Goal: Task Accomplishment & Management: Manage account settings

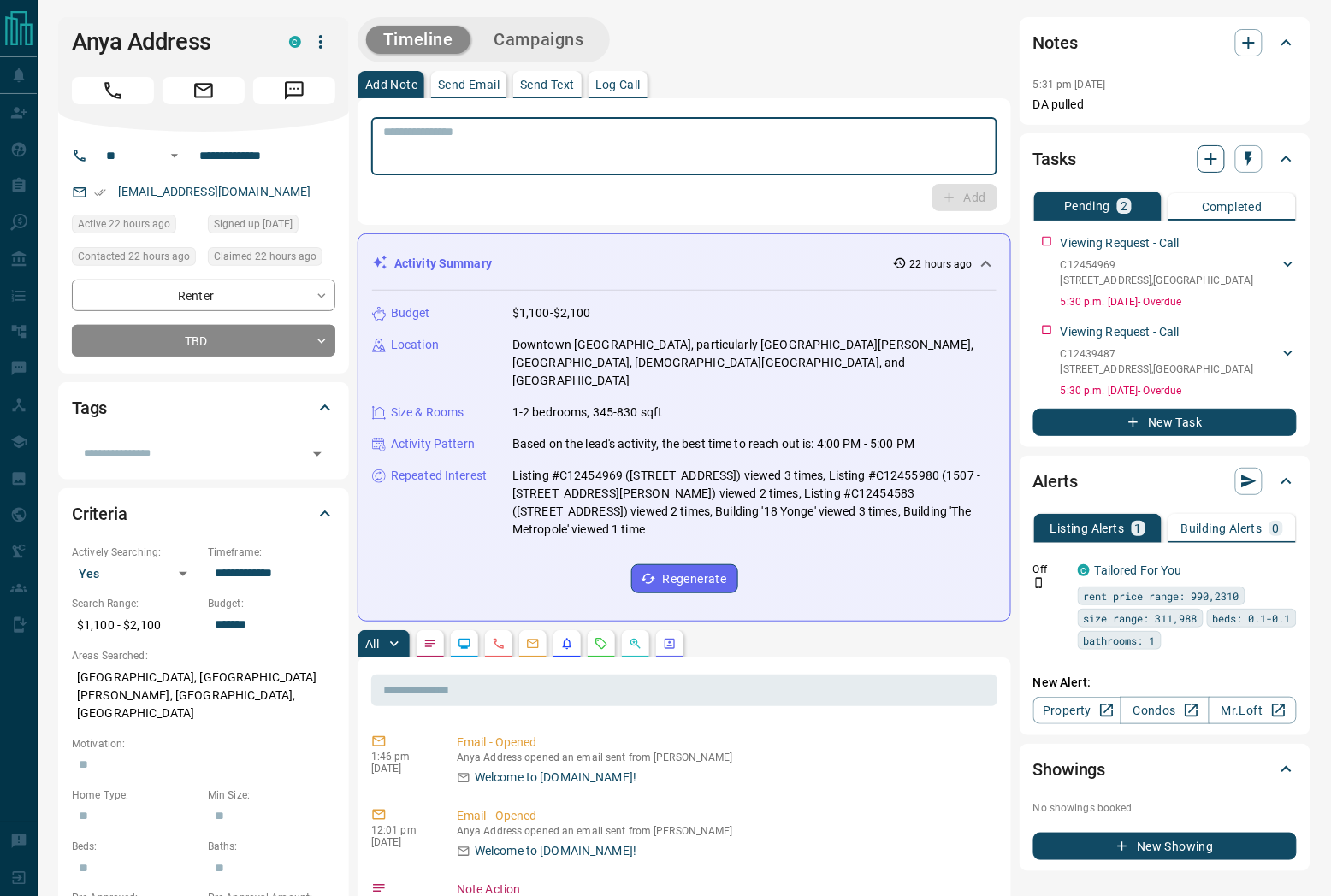
click at [1001, 161] on icon "button" at bounding box center [1211, 159] width 21 height 21
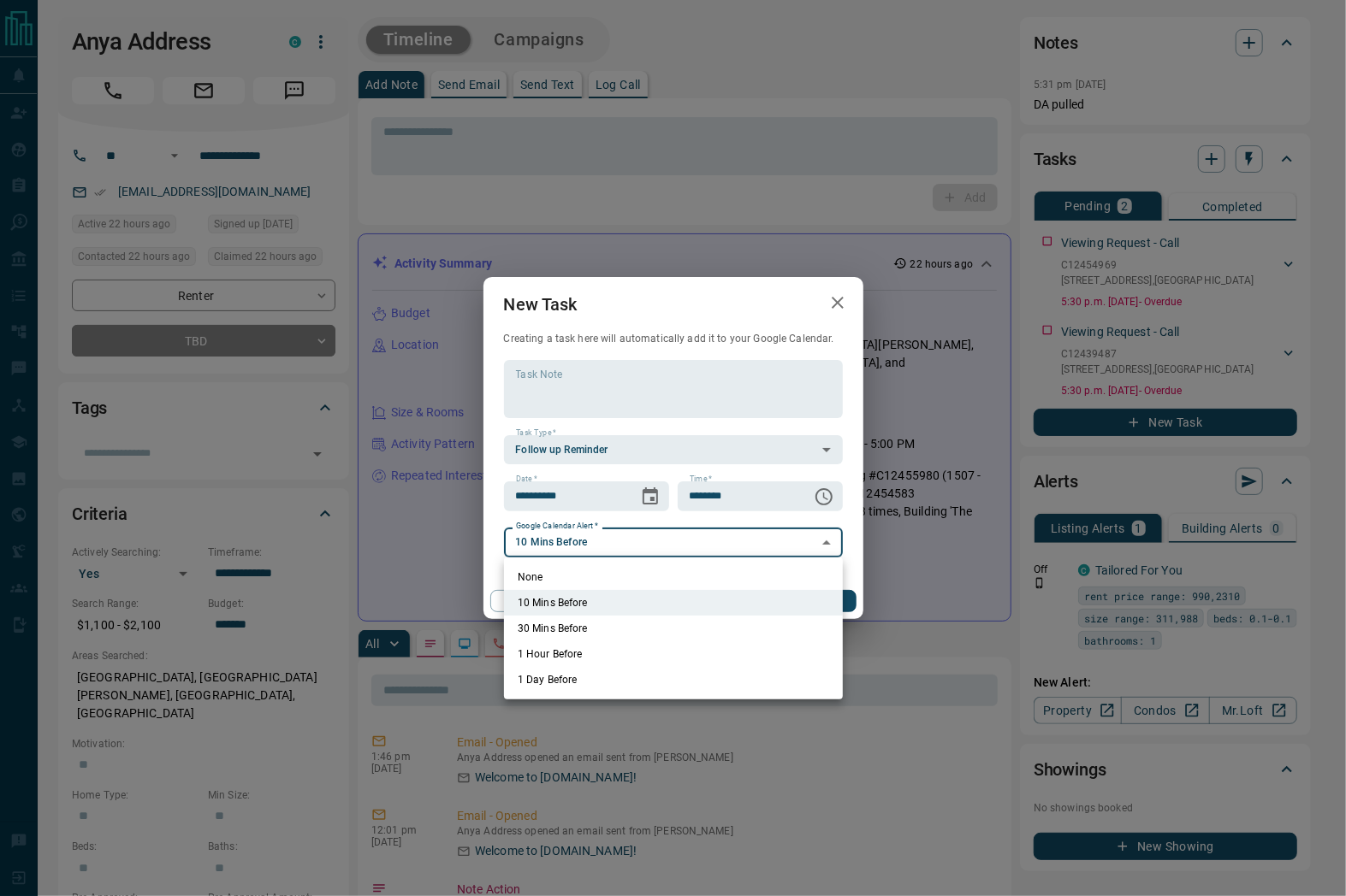
click at [528, 576] on li "None" at bounding box center [673, 577] width 339 height 25
type input "*"
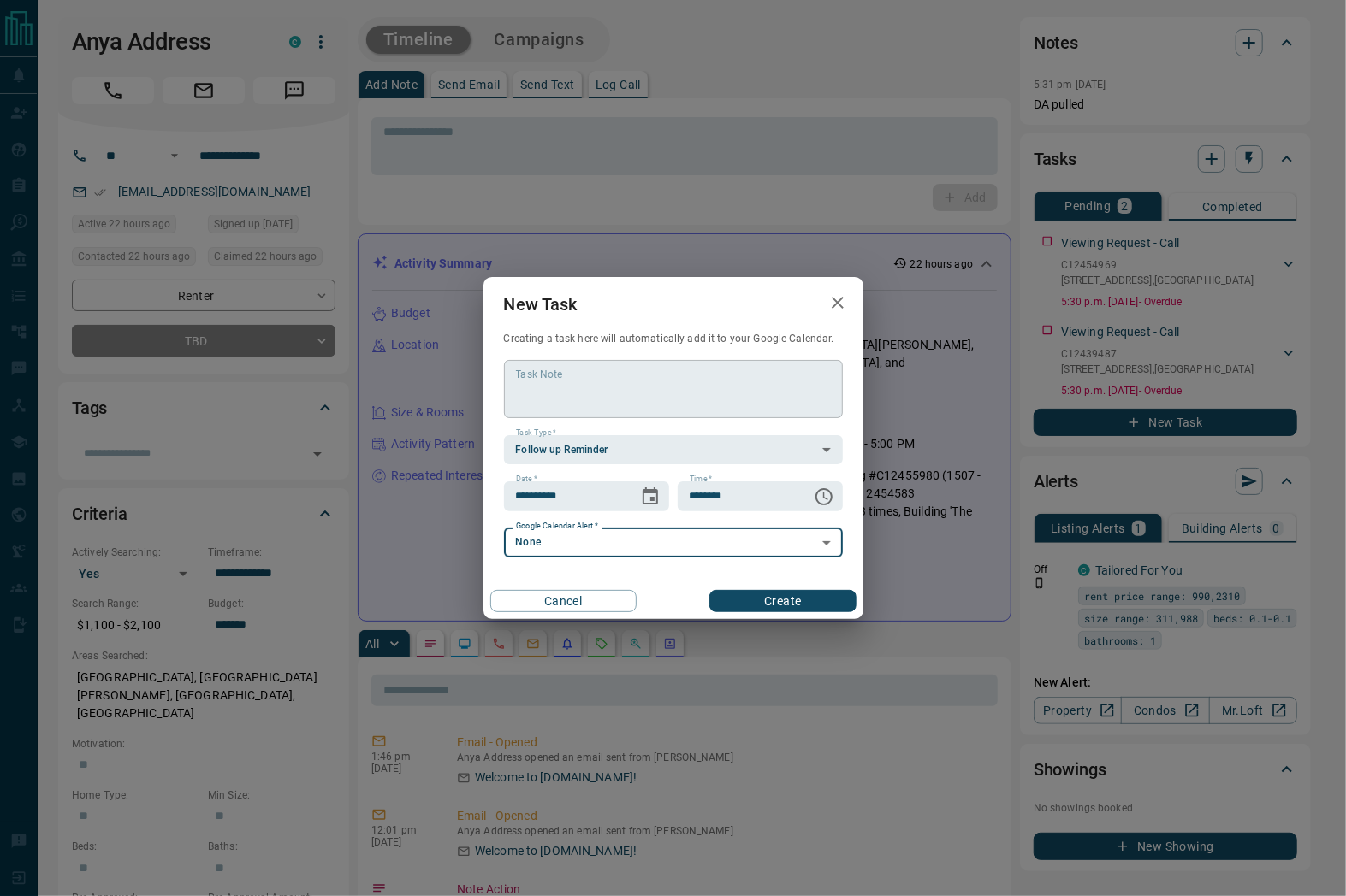
click at [642, 380] on textarea "Task Note" at bounding box center [673, 389] width 315 height 44
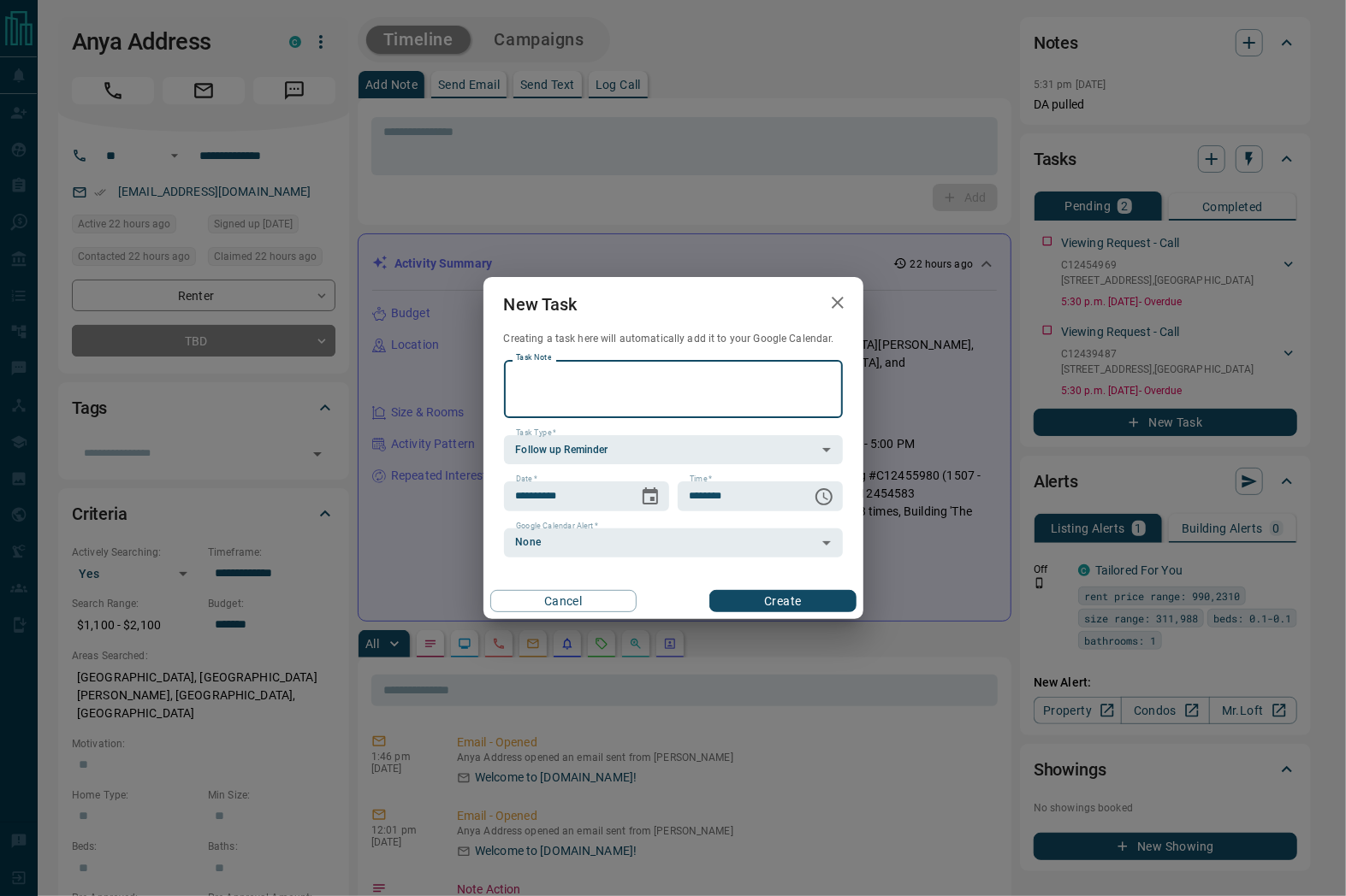
type textarea "*"
type textarea "**********"
click at [658, 485] on button "Choose date, selected date is Oct 14, 2025" at bounding box center [650, 497] width 35 height 34
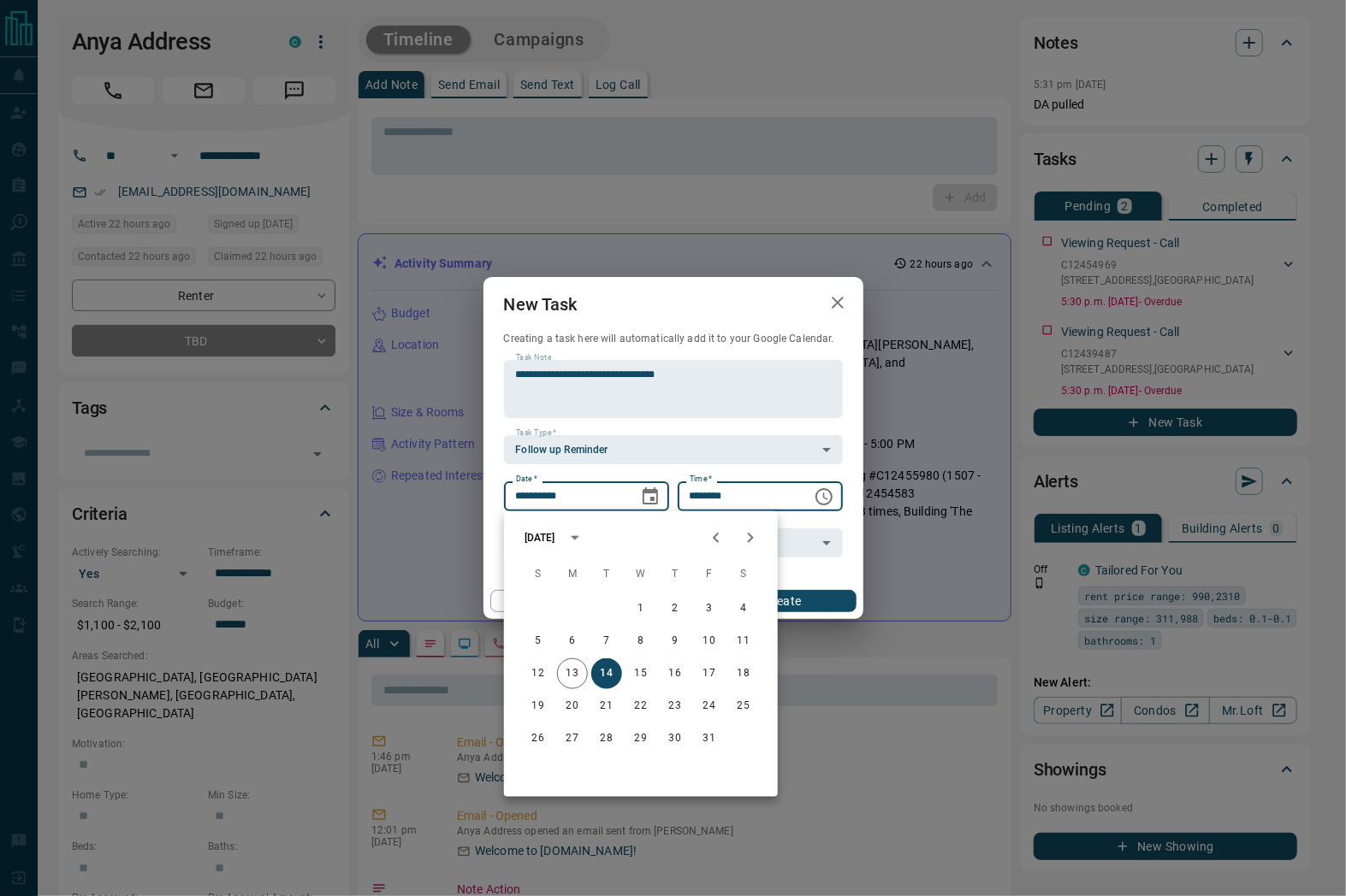
click at [760, 494] on input "********" at bounding box center [738, 496] width 123 height 29
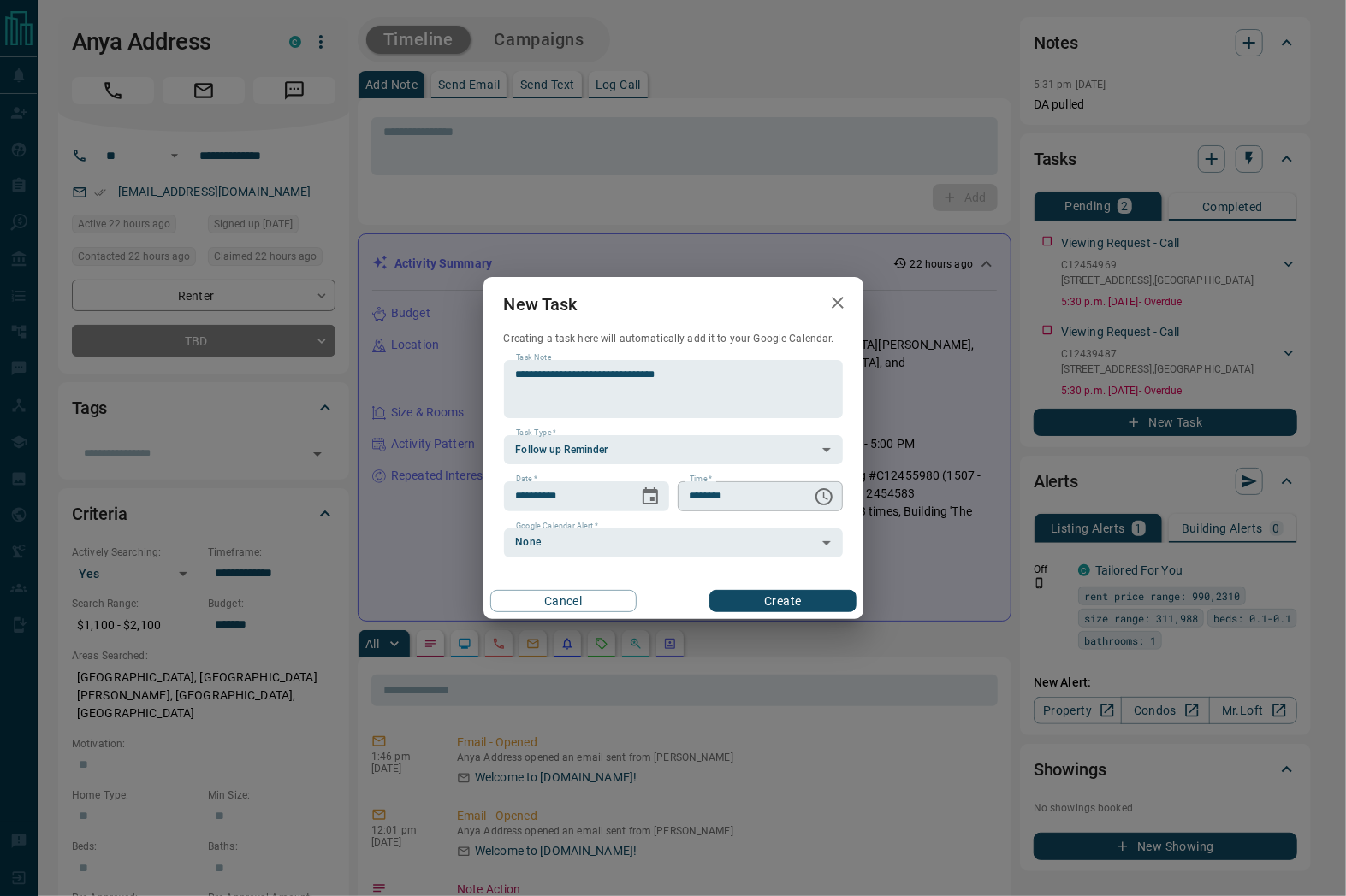
click at [831, 500] on icon "Choose time, selected time is 6:00 AM" at bounding box center [824, 497] width 17 height 17
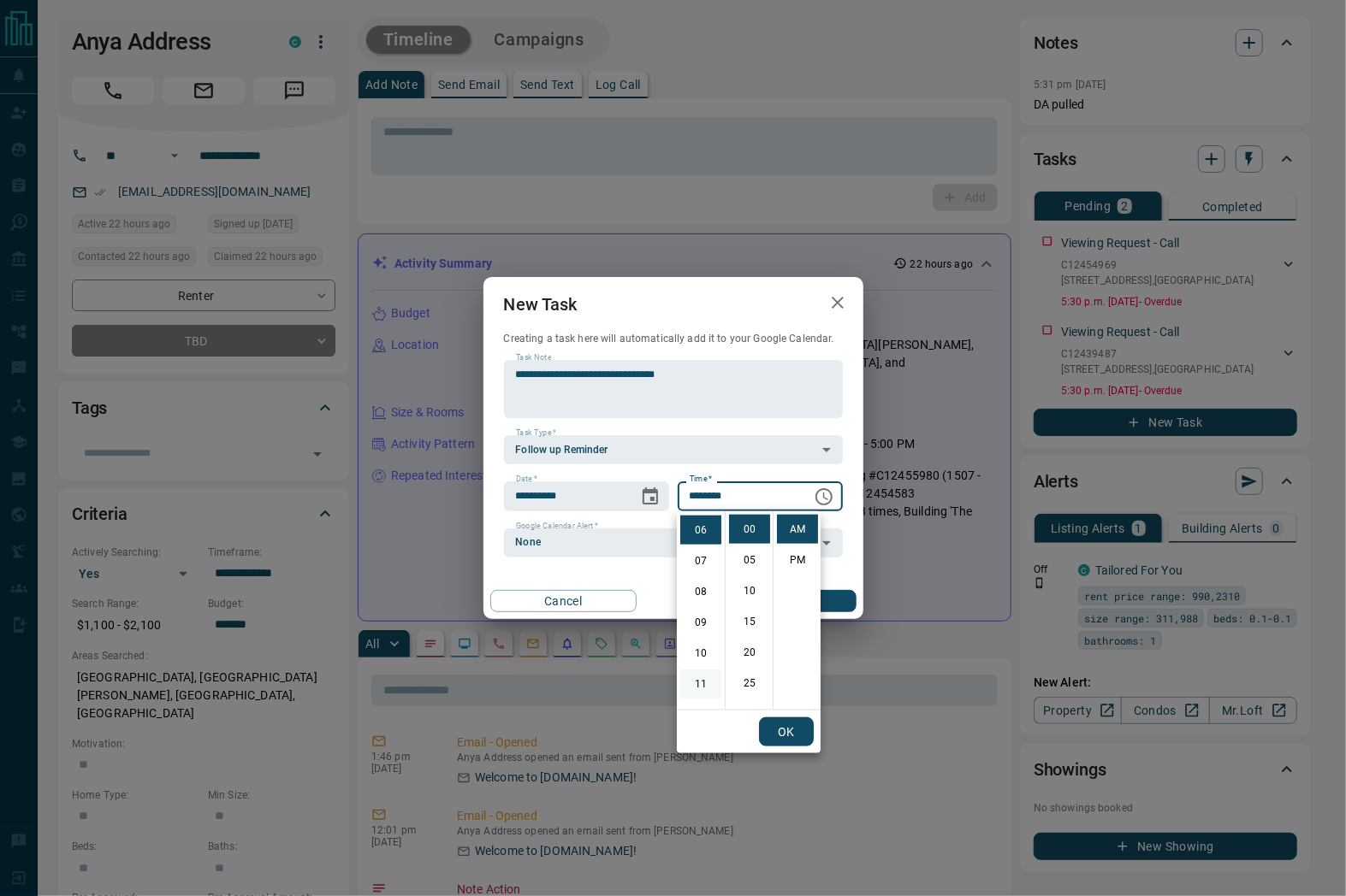
click at [702, 673] on li "11" at bounding box center [700, 684] width 41 height 29
type input "********"
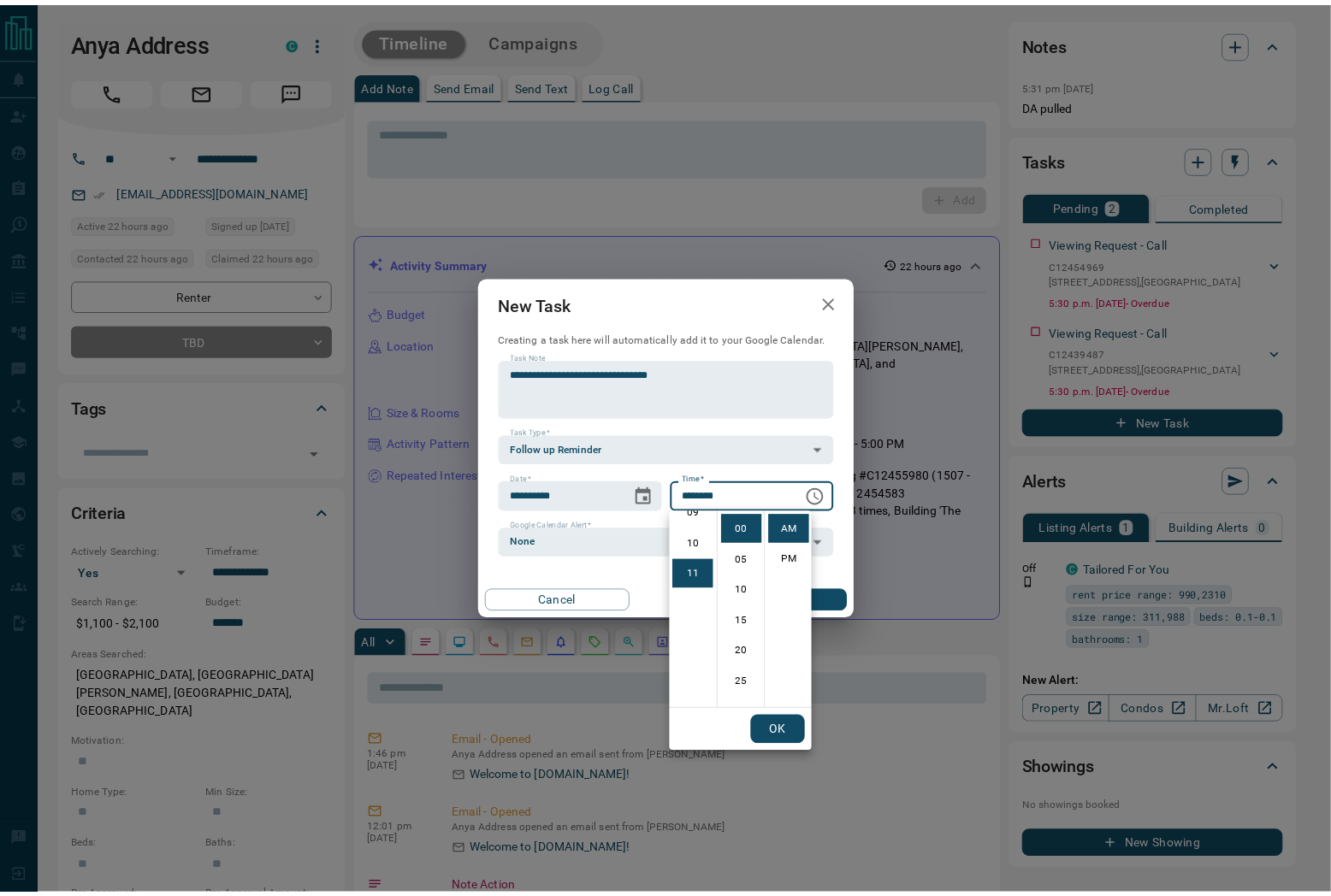
scroll to position [332, 0]
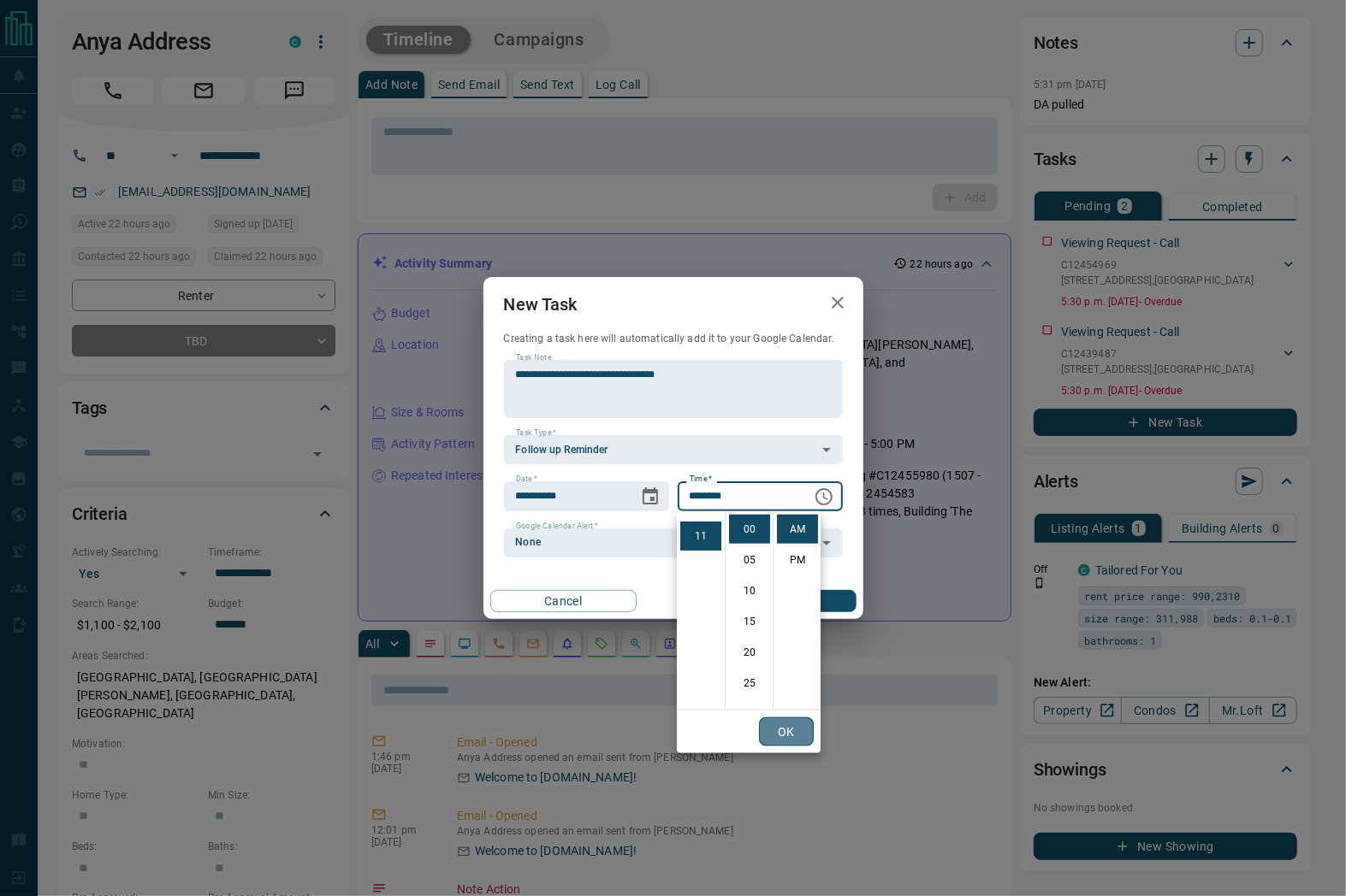
click at [785, 739] on button "OK" at bounding box center [787, 732] width 54 height 29
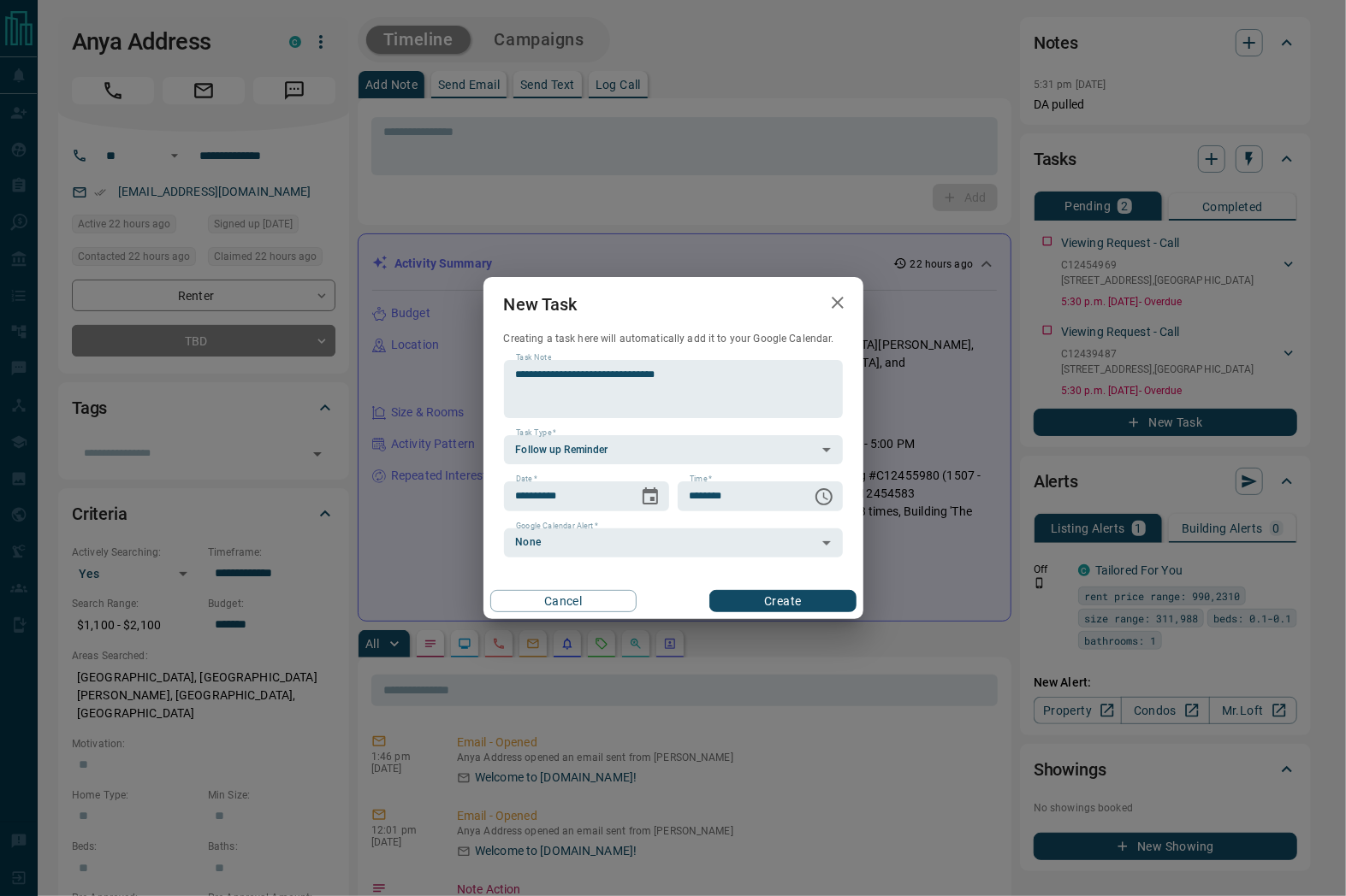
click at [576, 126] on div "**********" at bounding box center [673, 448] width 1346 height 896
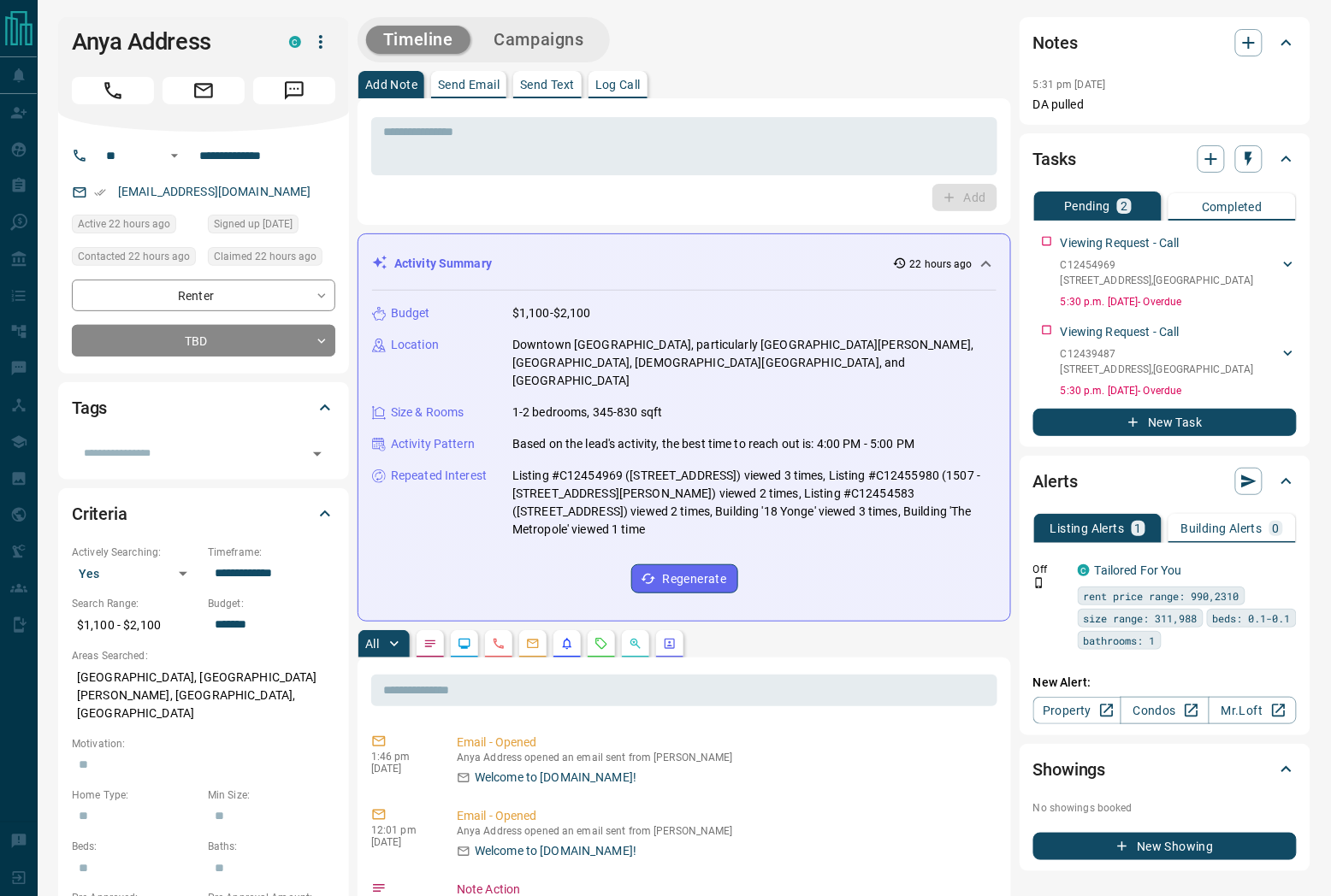
click at [121, 92] on icon "Call" at bounding box center [113, 91] width 22 height 22
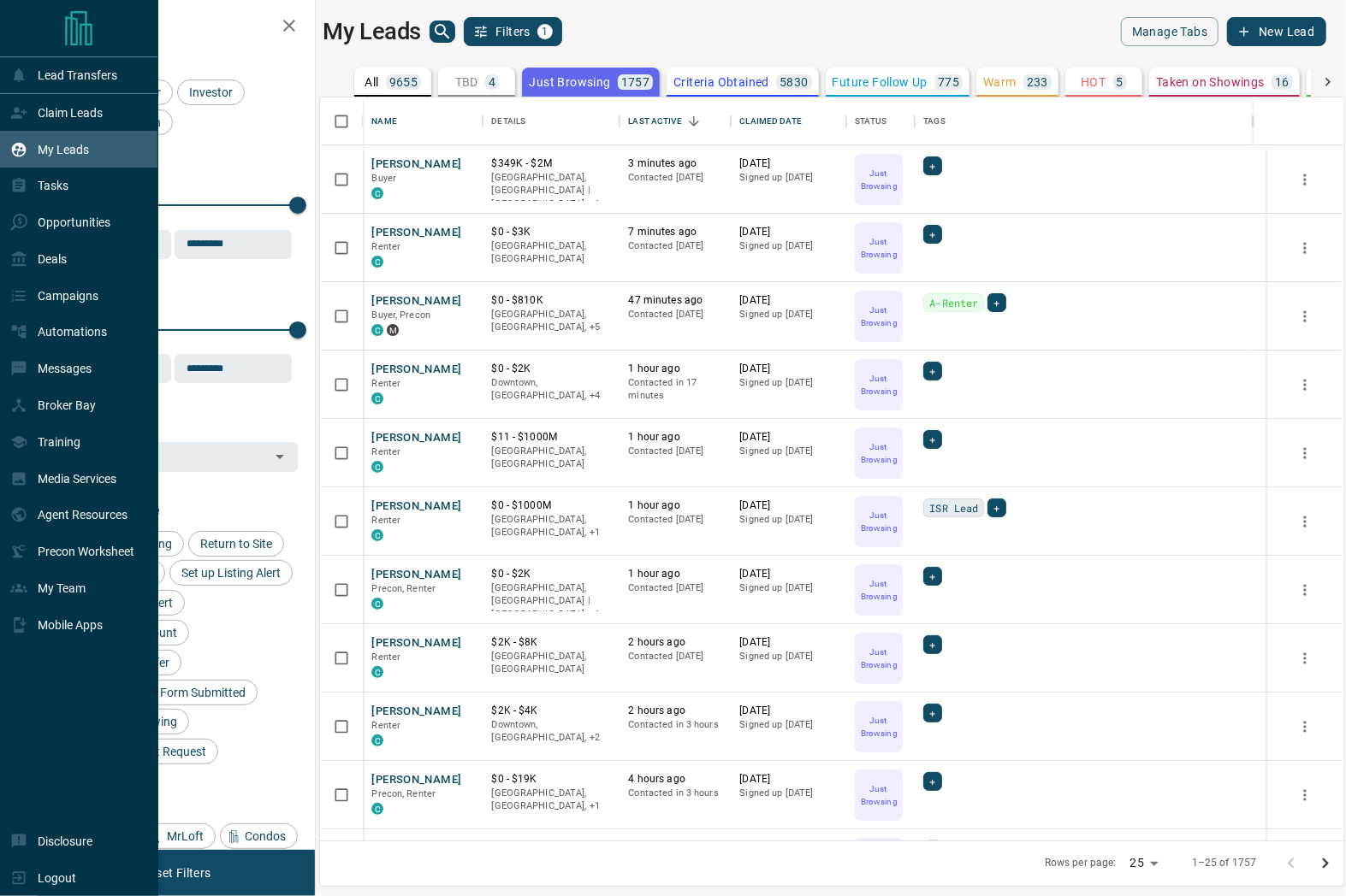
scroll to position [729, 1007]
drag, startPoint x: 466, startPoint y: 295, endPoint x: 463, endPoint y: 303, distance: 8.5
drag, startPoint x: 474, startPoint y: 500, endPoint x: 463, endPoint y: 502, distance: 11.2
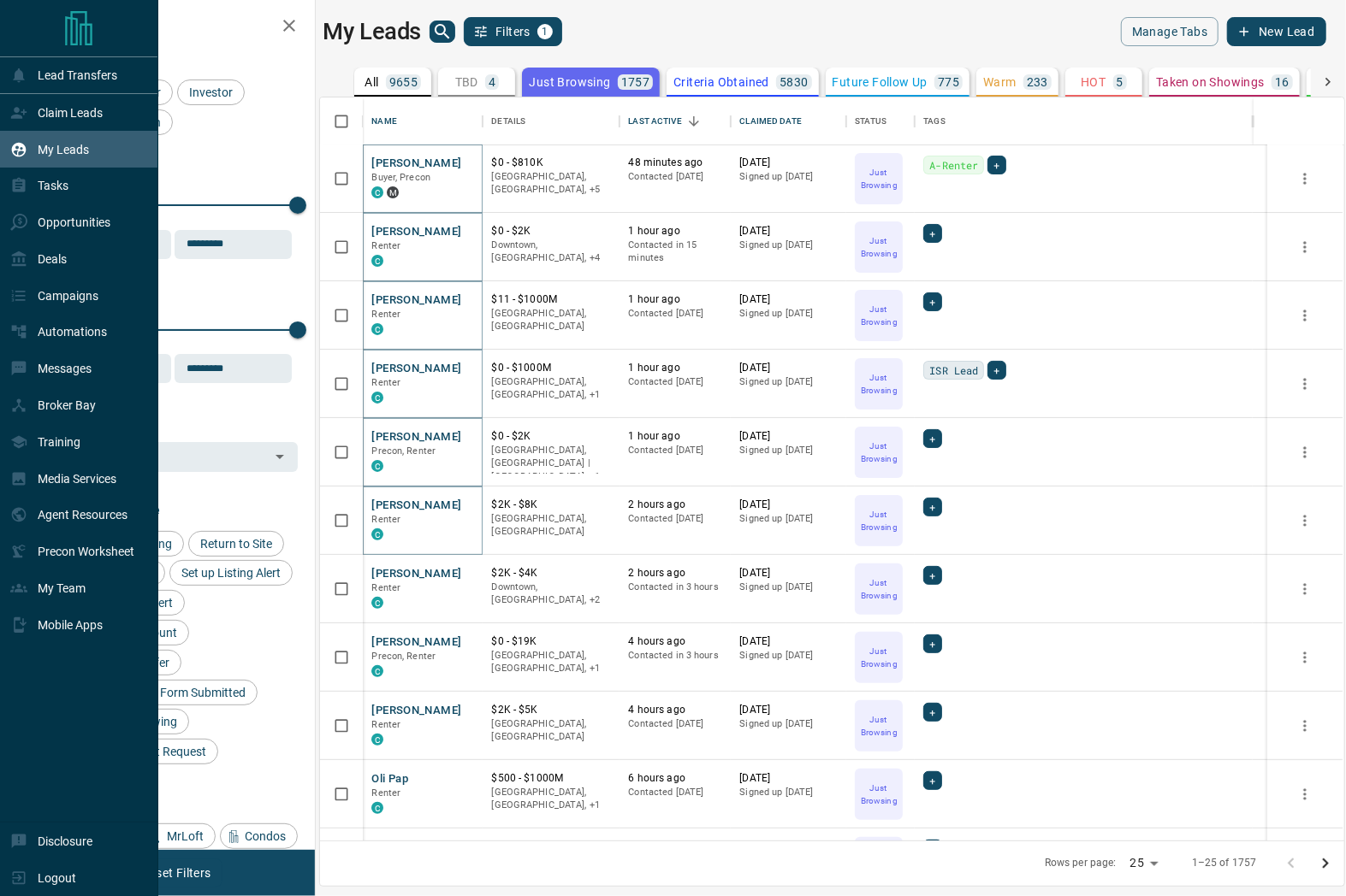
scroll to position [190, 0]
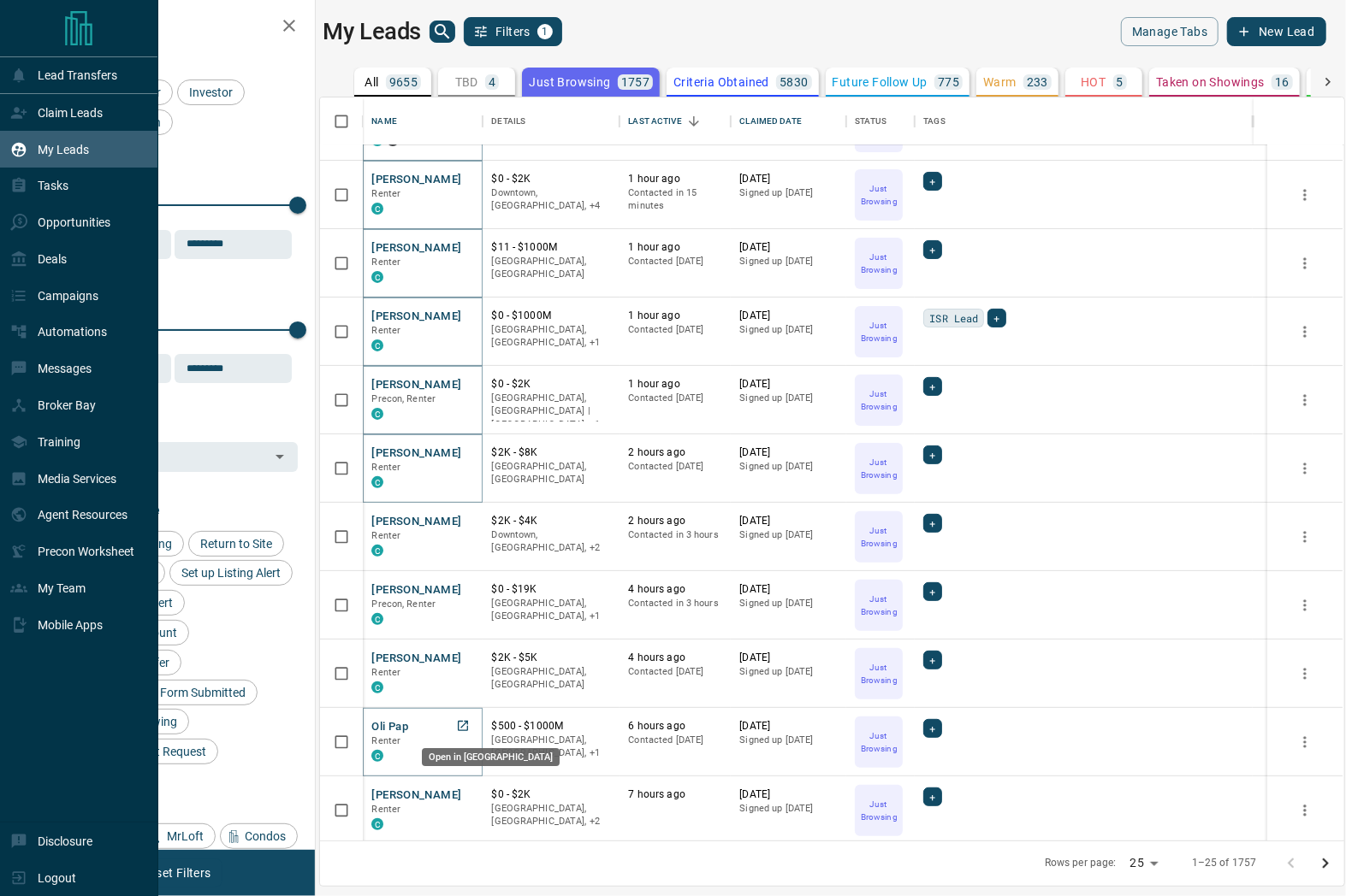
drag, startPoint x: 474, startPoint y: 725, endPoint x: 459, endPoint y: 719, distance: 16.2
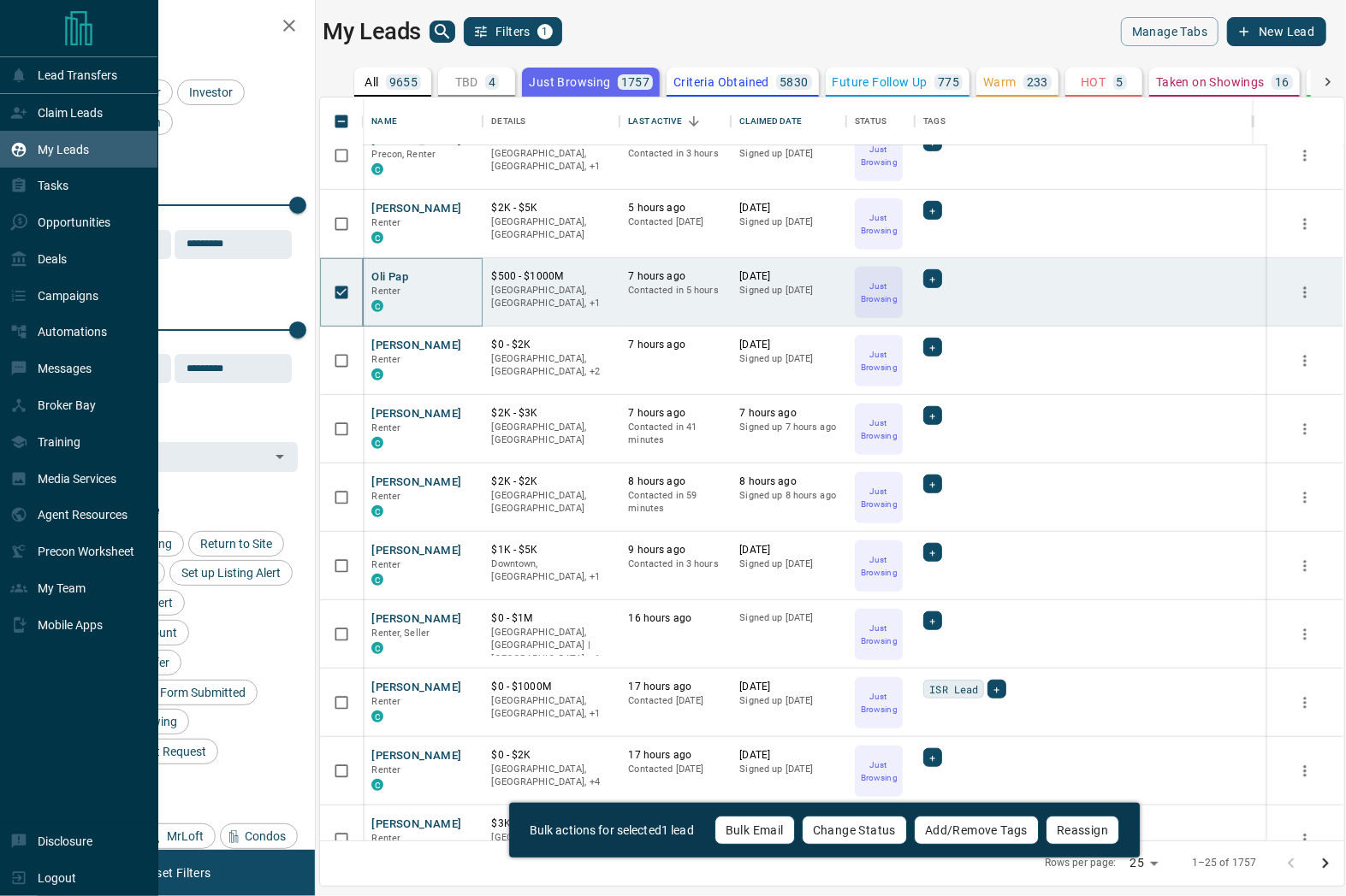
scroll to position [665, 0]
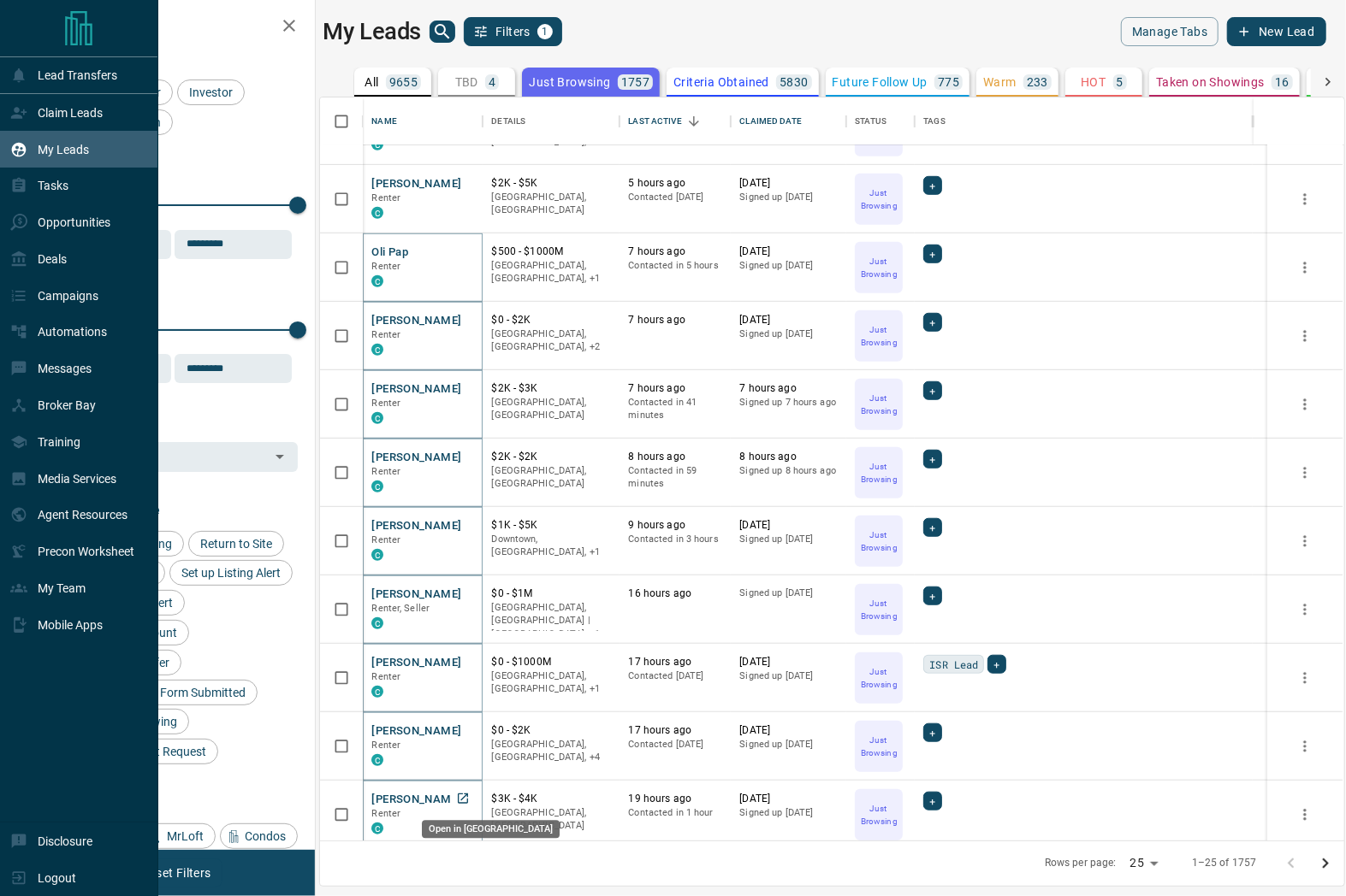
drag, startPoint x: 466, startPoint y: 795, endPoint x: 450, endPoint y: 782, distance: 20.6
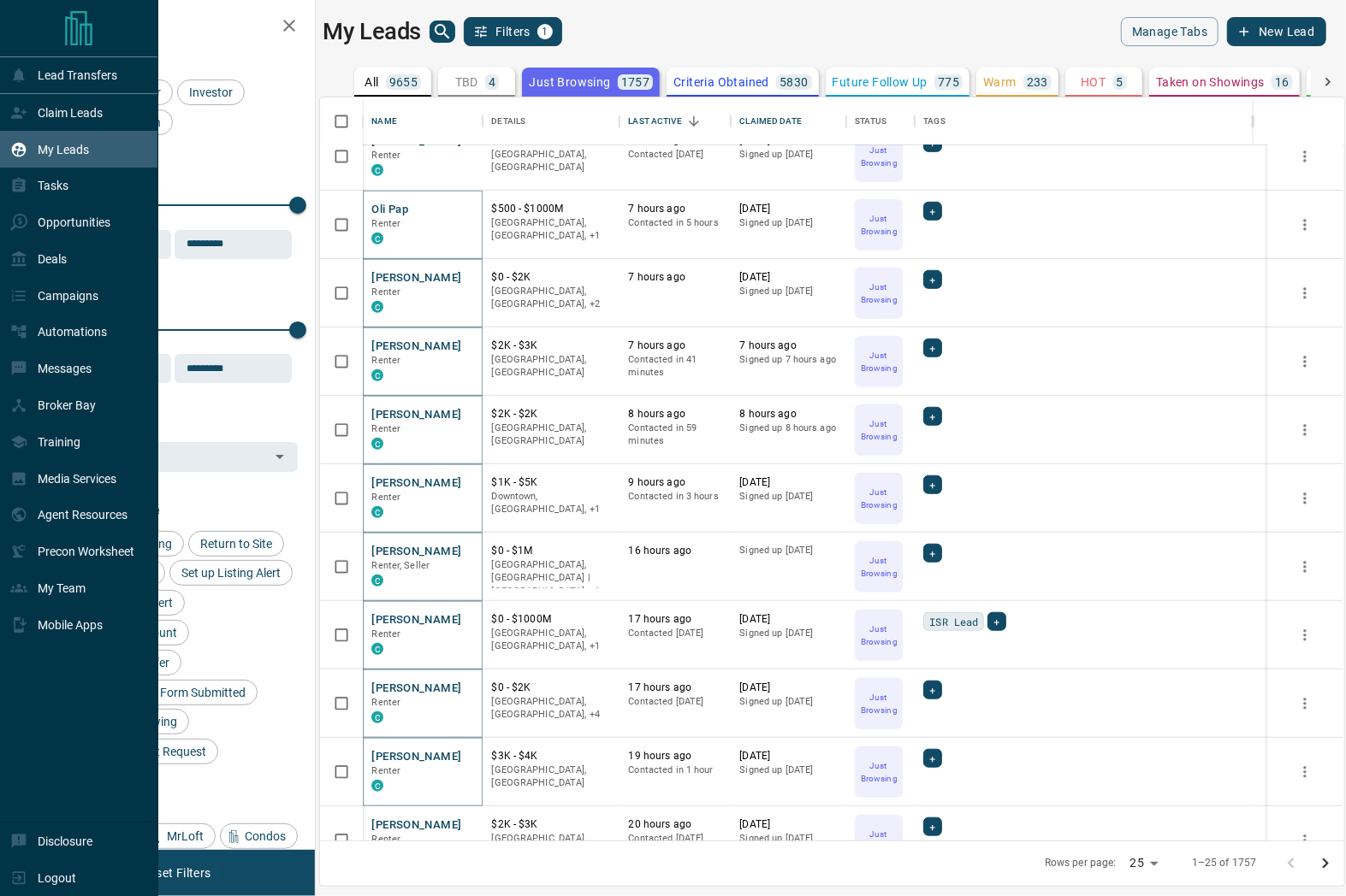
scroll to position [855, 0]
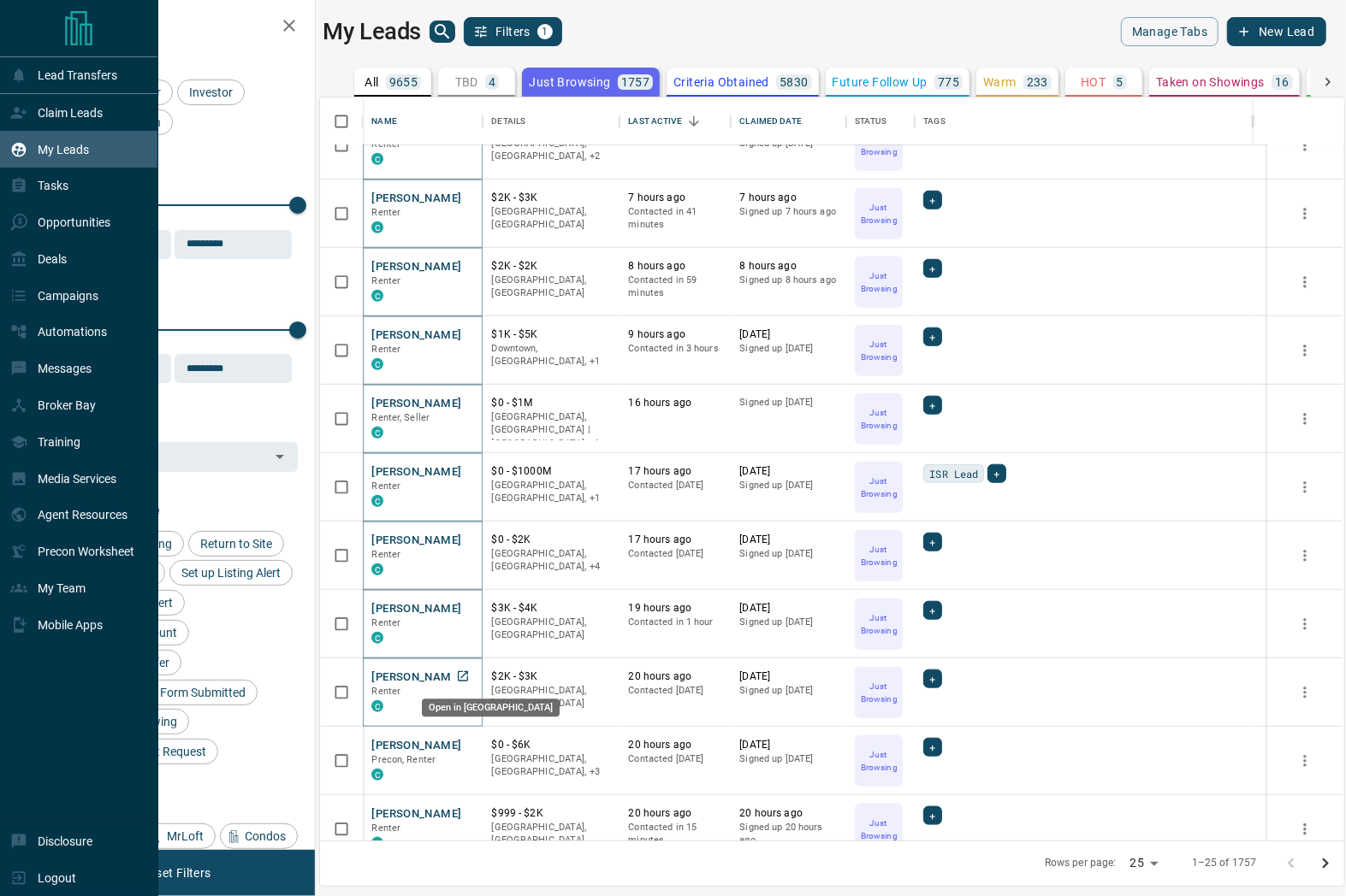
drag, startPoint x: 467, startPoint y: 677, endPoint x: 399, endPoint y: 670, distance: 68.4
